Goal: Navigation & Orientation: Understand site structure

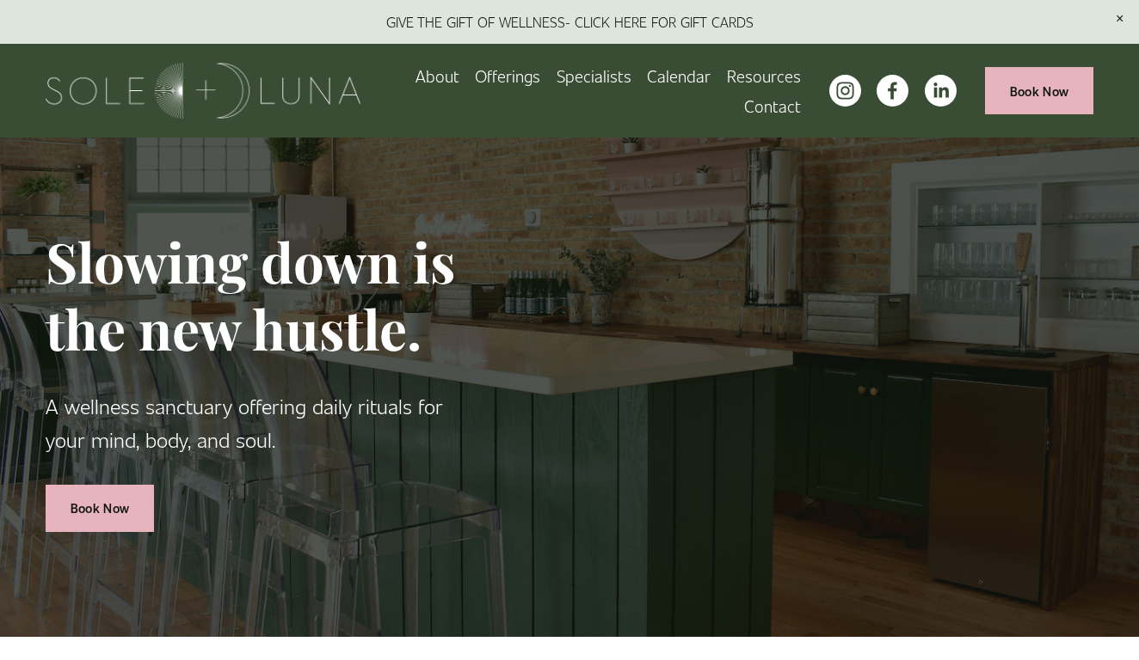
click at [0, 0] on span "Packages/Memberships" at bounding box center [0, 0] width 0 height 0
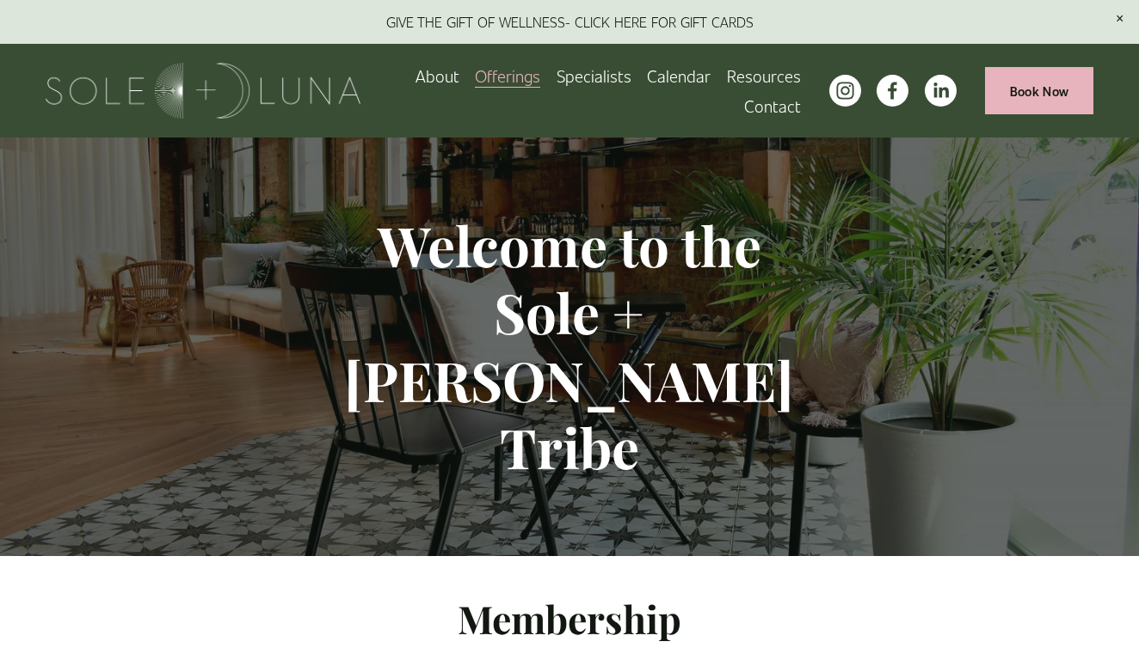
click at [0, 0] on span "Meditations" at bounding box center [0, 0] width 0 height 0
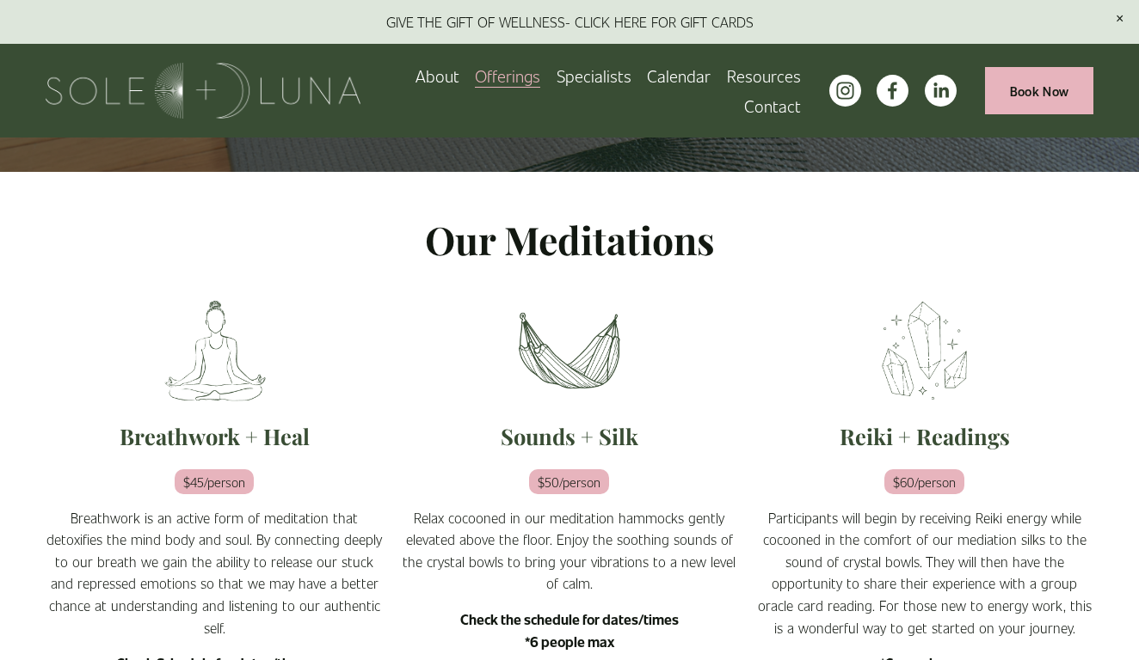
scroll to position [204, 0]
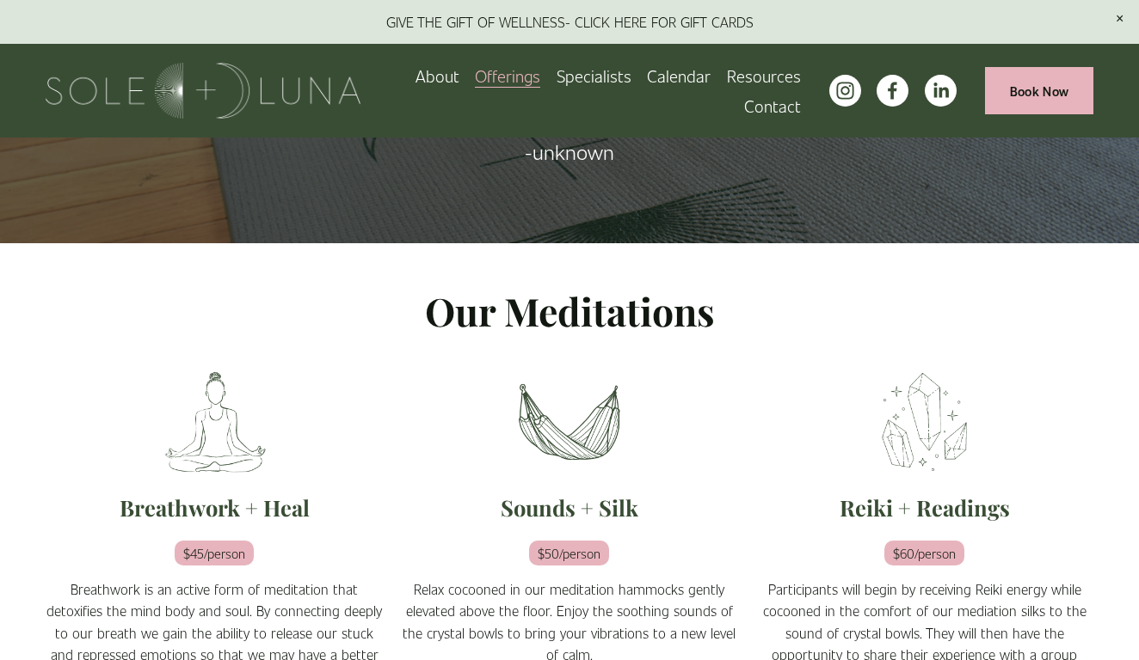
click at [0, 0] on span "Retail" at bounding box center [0, 0] width 0 height 0
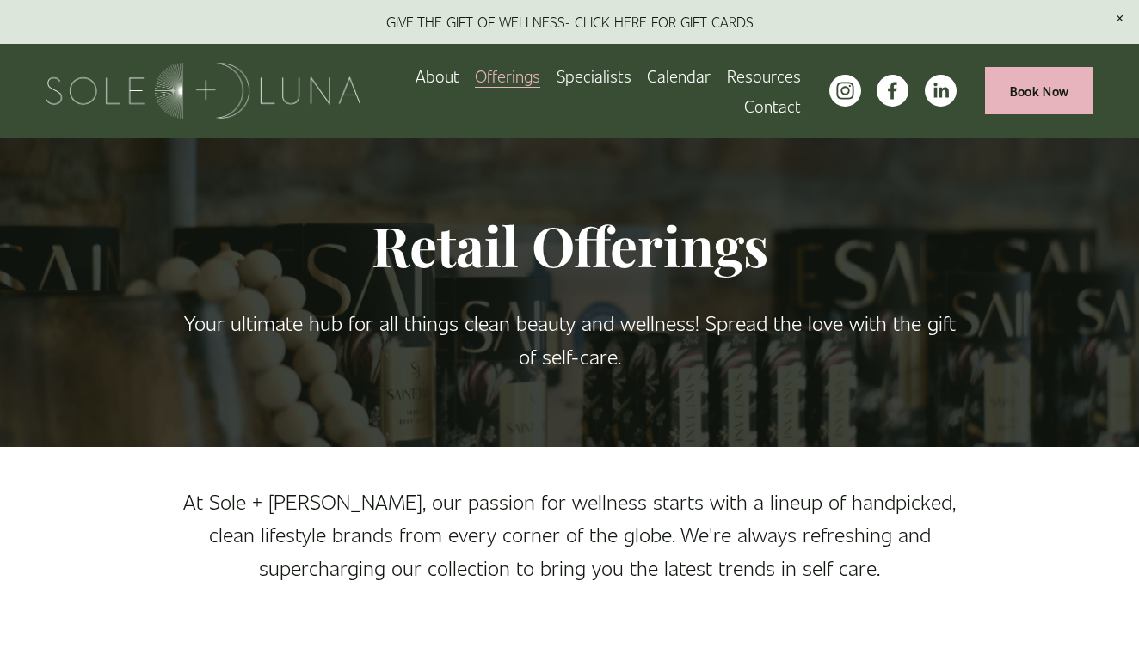
click at [443, 77] on link "About" at bounding box center [437, 76] width 44 height 30
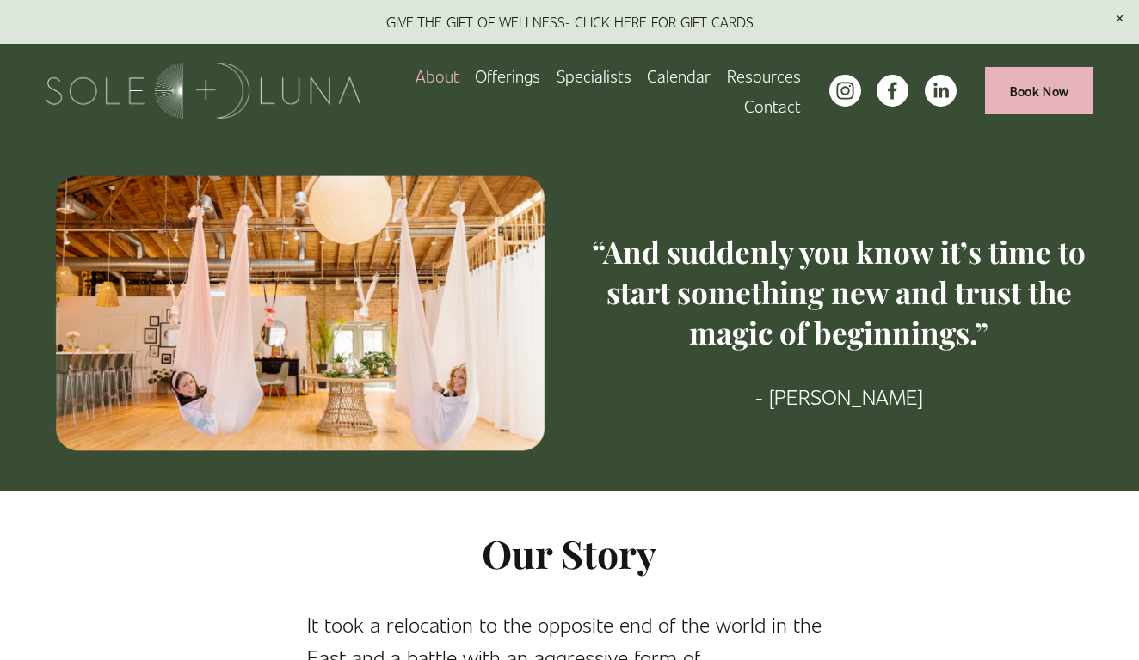
click at [684, 80] on link "Calendar" at bounding box center [679, 76] width 64 height 30
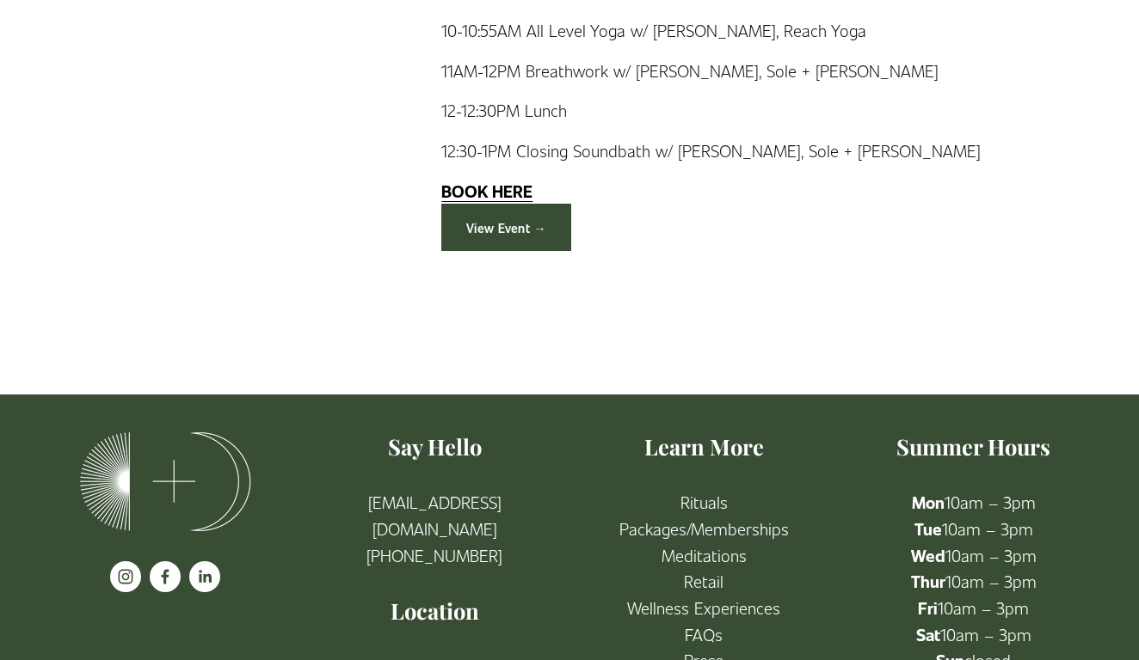
scroll to position [5958, 0]
